Goal: Task Accomplishment & Management: Manage account settings

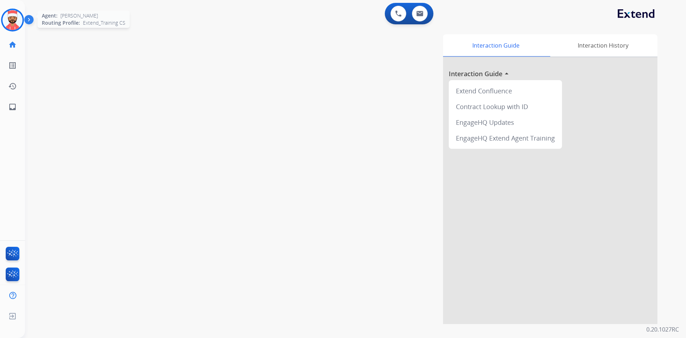
click at [10, 19] on img at bounding box center [13, 20] width 20 height 20
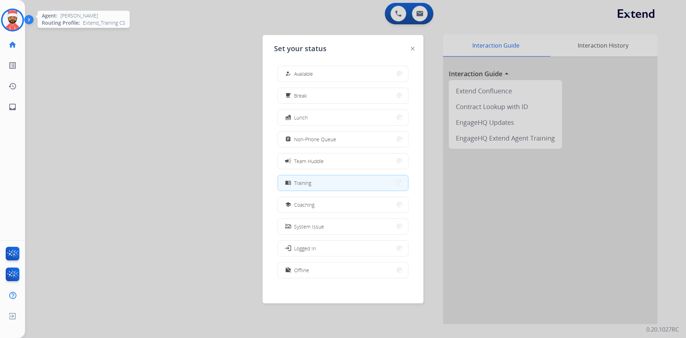
click at [5, 23] on img at bounding box center [13, 20] width 20 height 20
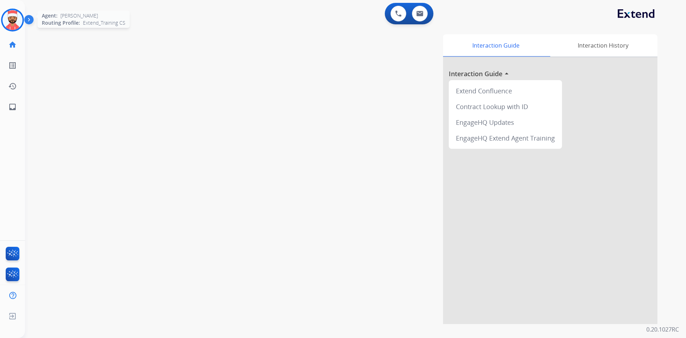
click at [14, 19] on img at bounding box center [13, 20] width 20 height 20
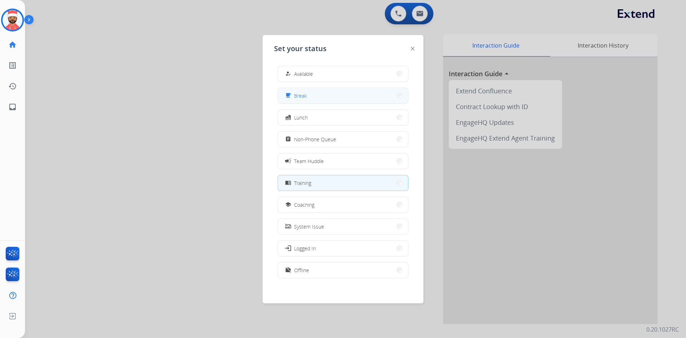
click at [321, 92] on button "free_breakfast Break" at bounding box center [343, 95] width 130 height 15
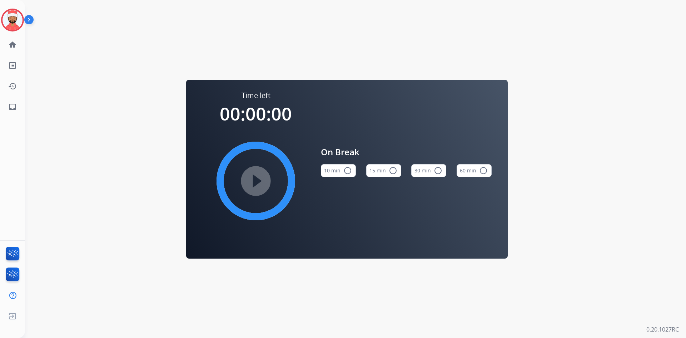
click at [381, 170] on button "15 min radio_button_unchecked" at bounding box center [383, 170] width 35 height 13
click at [260, 181] on mat-icon "play_circle_filled" at bounding box center [256, 181] width 9 height 9
click at [14, 27] on img at bounding box center [13, 20] width 20 height 20
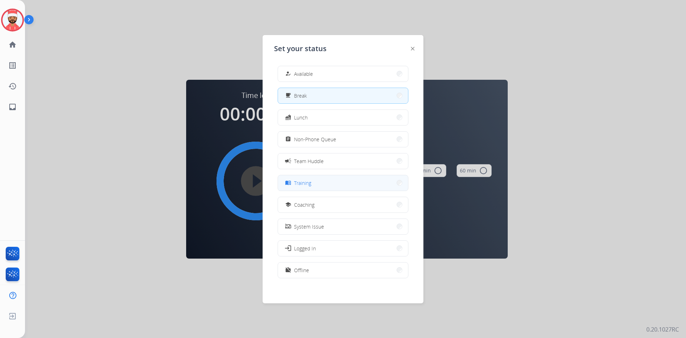
click at [310, 182] on span "Training" at bounding box center [302, 183] width 17 height 8
